Goal: Information Seeking & Learning: Learn about a topic

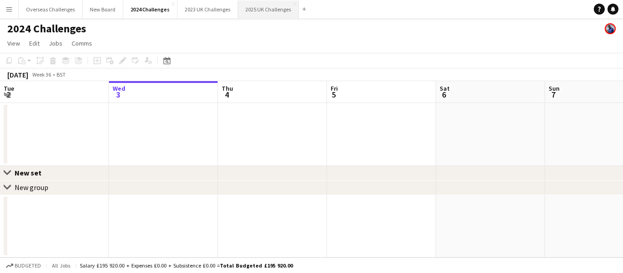
click at [246, 10] on button "2025 UK Challenges Close" at bounding box center [268, 9] width 61 height 18
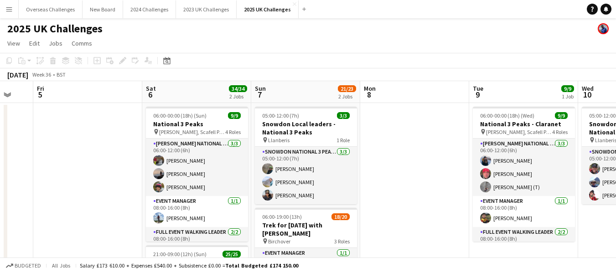
scroll to position [0, 311]
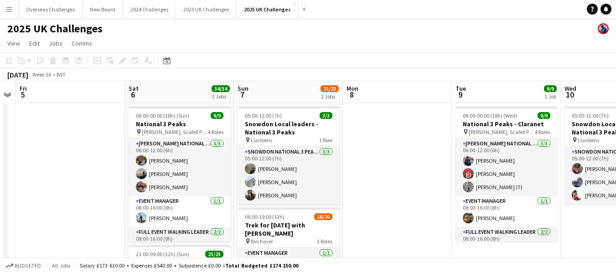
drag, startPoint x: 371, startPoint y: 144, endPoint x: 79, endPoint y: 139, distance: 292.2
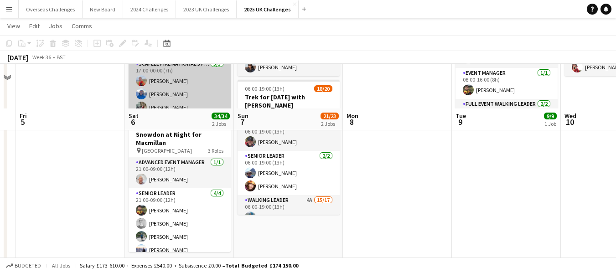
scroll to position [182, 0]
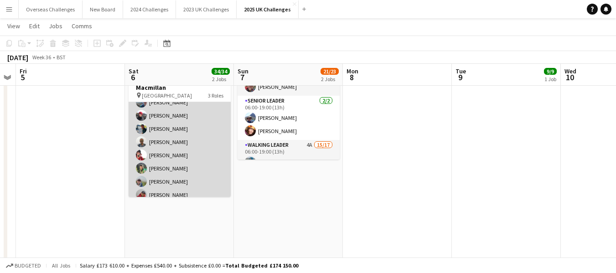
click at [174, 170] on app-card-role "Walking Leader 20/20 21:00-09:00 (12h) [PERSON_NAME] [PERSON_NAME] [PERSON_NAME…" at bounding box center [180, 209] width 102 height 285
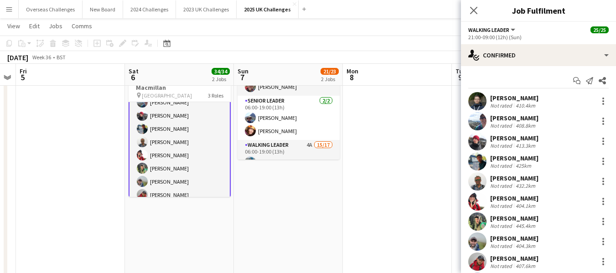
scroll to position [46, 0]
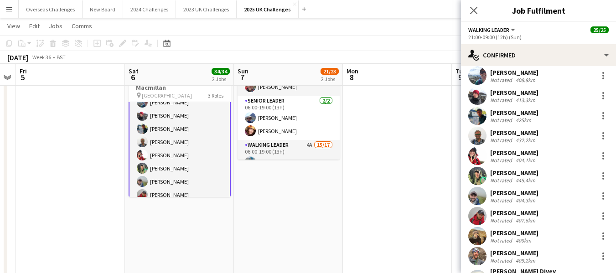
click at [515, 131] on div "[PERSON_NAME]" at bounding box center [514, 133] width 48 height 8
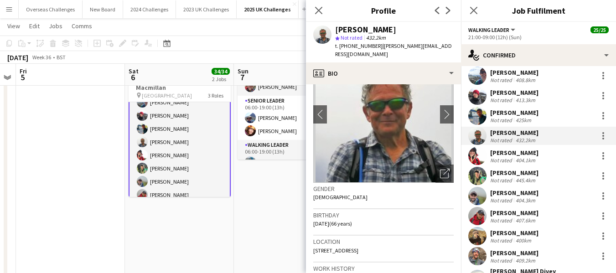
click at [433, 46] on span "| [PERSON_NAME][EMAIL_ADDRESS][DOMAIN_NAME]" at bounding box center [393, 49] width 117 height 15
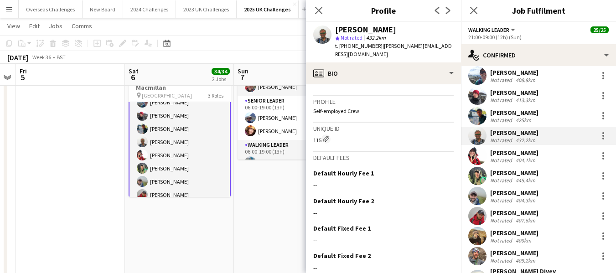
scroll to position [482, 0]
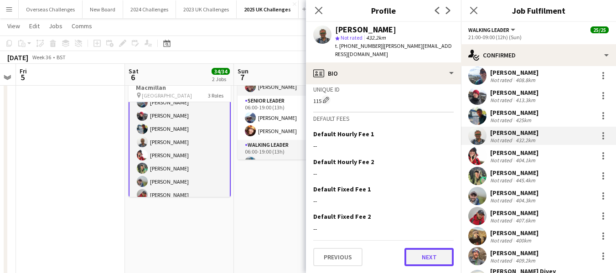
click at [422, 258] on button "Next" at bounding box center [428, 257] width 49 height 18
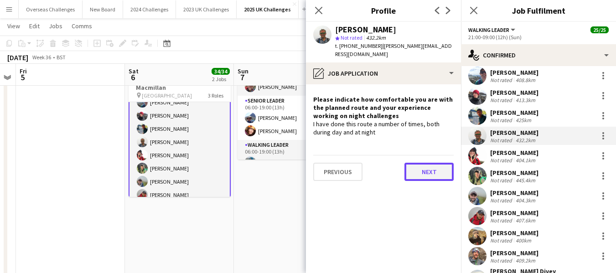
click at [428, 164] on button "Next" at bounding box center [428, 172] width 49 height 18
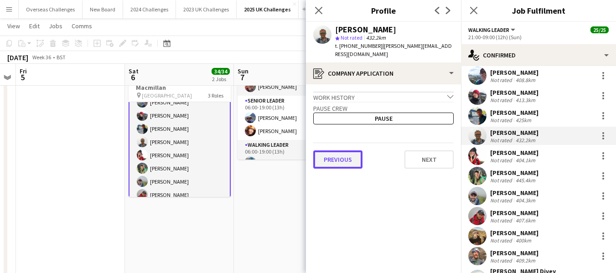
click at [343, 156] on button "Previous" at bounding box center [337, 159] width 49 height 18
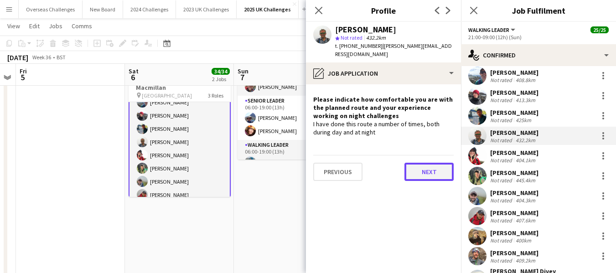
click at [426, 163] on button "Next" at bounding box center [428, 172] width 49 height 18
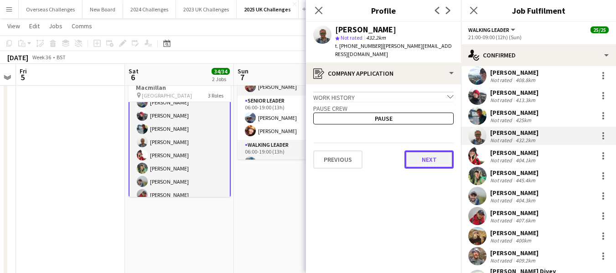
click at [426, 153] on button "Next" at bounding box center [428, 159] width 49 height 18
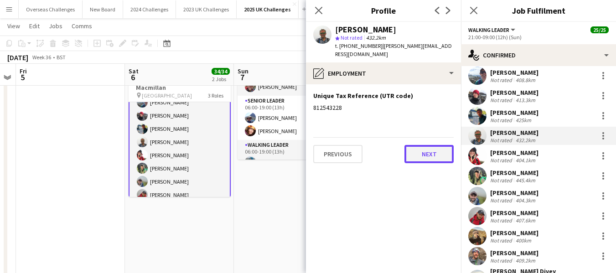
click at [426, 149] on button "Next" at bounding box center [428, 154] width 49 height 18
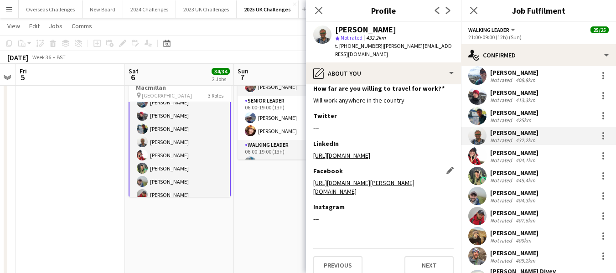
scroll to position [151, 0]
click at [431, 260] on button "Next" at bounding box center [428, 265] width 49 height 18
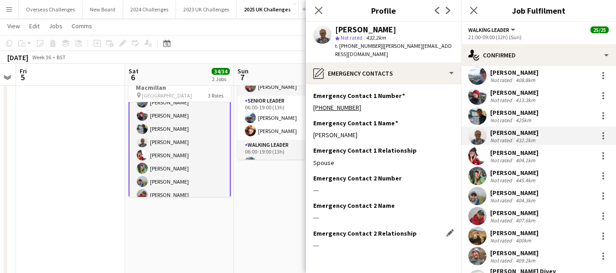
scroll to position [26, 0]
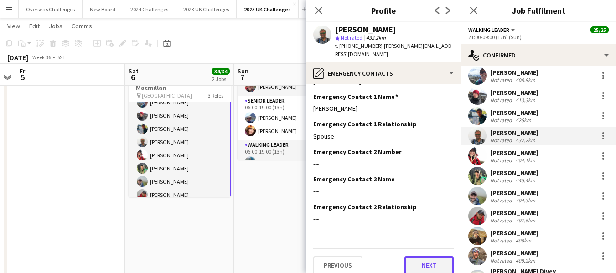
click at [420, 256] on button "Next" at bounding box center [428, 265] width 49 height 18
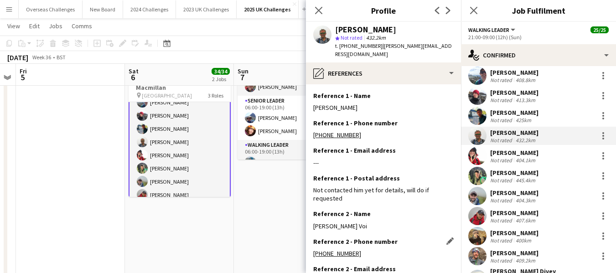
scroll to position [98, 0]
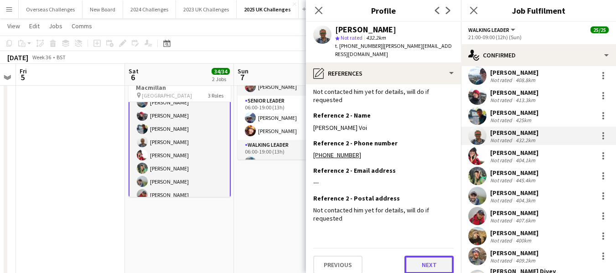
click at [423, 256] on button "Next" at bounding box center [428, 265] width 49 height 18
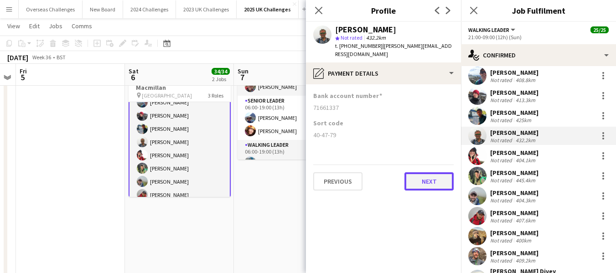
click at [422, 172] on button "Next" at bounding box center [428, 181] width 49 height 18
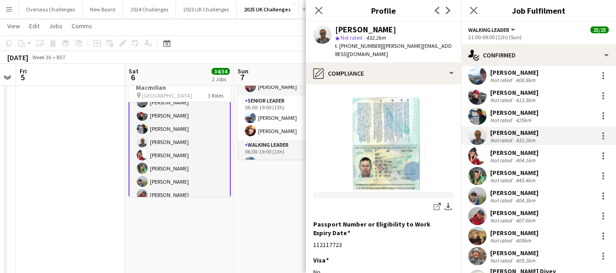
scroll to position [202, 0]
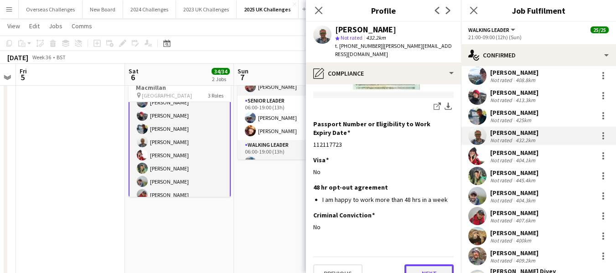
click at [422, 264] on button "Next" at bounding box center [428, 273] width 49 height 18
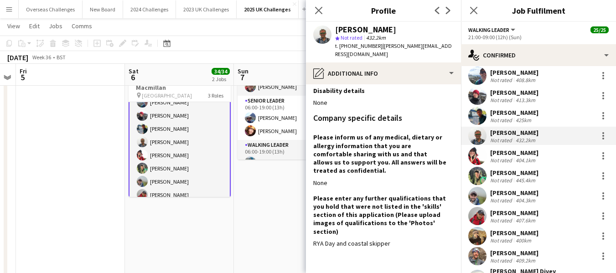
scroll to position [217, 0]
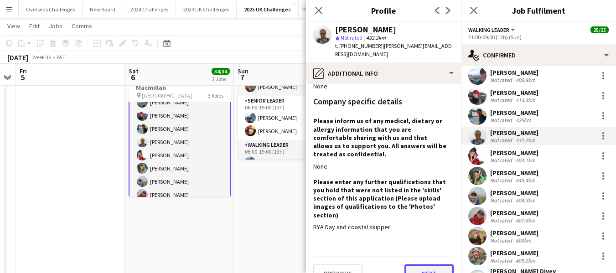
click at [419, 264] on button "Next" at bounding box center [428, 273] width 49 height 18
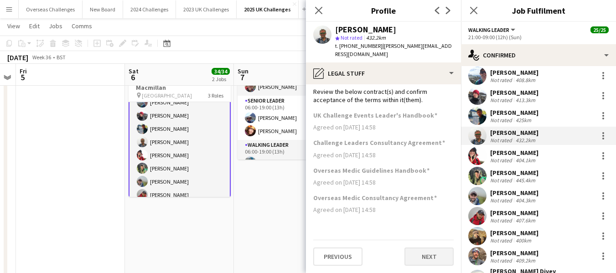
scroll to position [0, 0]
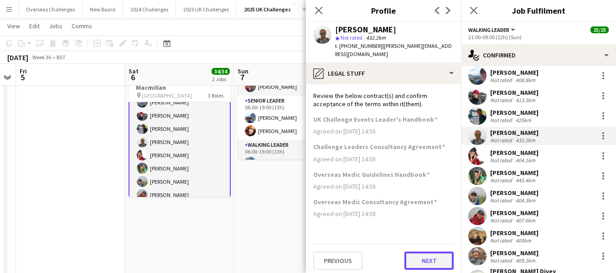
click at [425, 252] on button "Next" at bounding box center [428, 261] width 49 height 18
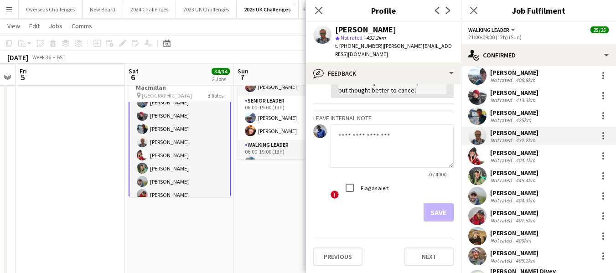
scroll to position [514, 0]
click at [421, 257] on button "Next" at bounding box center [428, 256] width 49 height 18
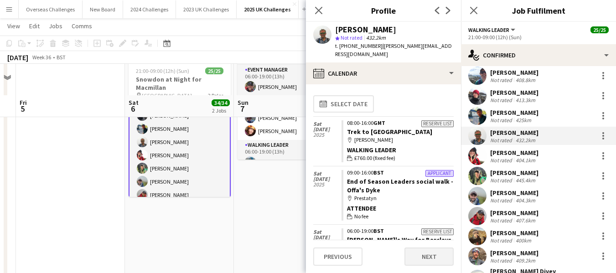
scroll to position [320, 0]
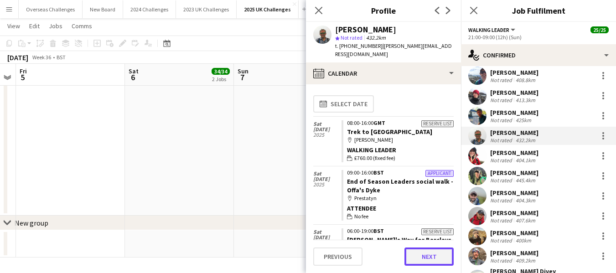
click at [434, 255] on button "Next" at bounding box center [428, 256] width 49 height 18
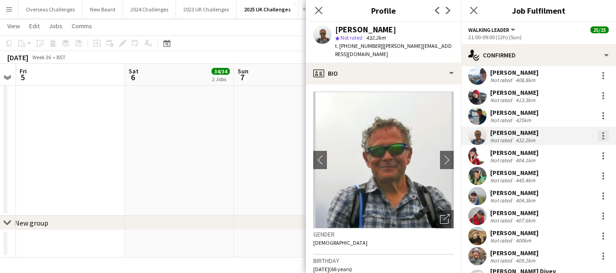
click at [598, 134] on div at bounding box center [603, 135] width 11 height 11
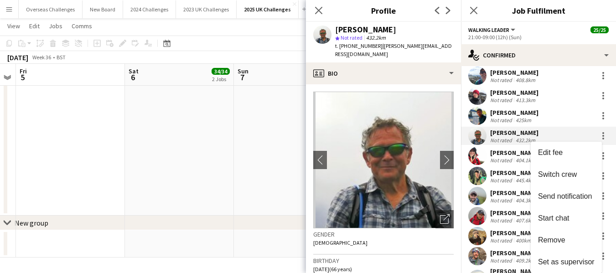
drag, startPoint x: 613, startPoint y: 175, endPoint x: 613, endPoint y: 187, distance: 12.3
click at [613, 186] on div at bounding box center [308, 136] width 616 height 273
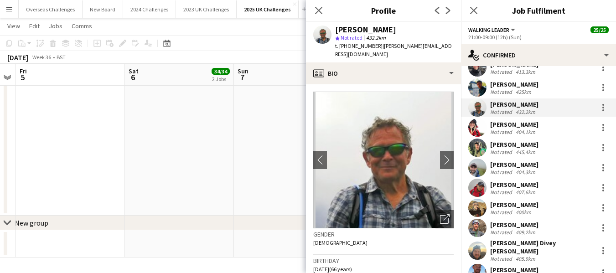
scroll to position [82, 0]
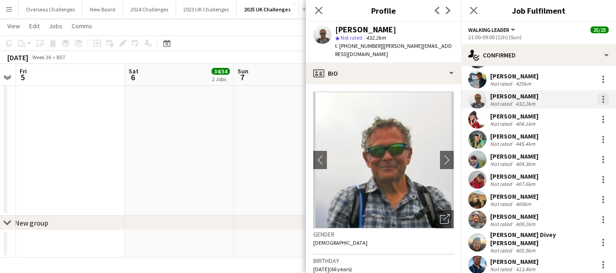
click at [598, 101] on div at bounding box center [603, 99] width 11 height 11
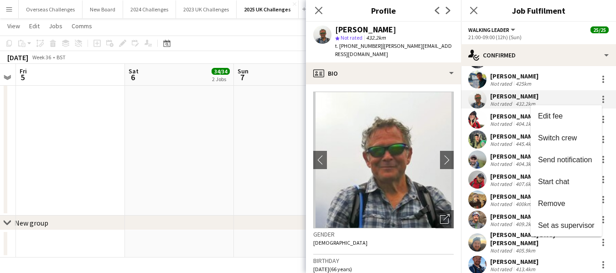
click at [358, 45] on div at bounding box center [308, 136] width 616 height 273
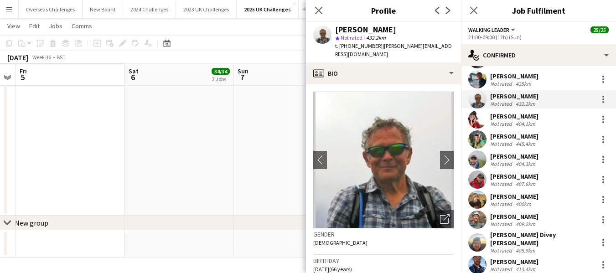
click at [376, 38] on span "432.2km" at bounding box center [375, 37] width 23 height 7
click at [367, 31] on div "[PERSON_NAME]" at bounding box center [365, 30] width 61 height 8
click at [321, 7] on icon "Close pop-in" at bounding box center [318, 10] width 9 height 9
